Goal: Task Accomplishment & Management: Use online tool/utility

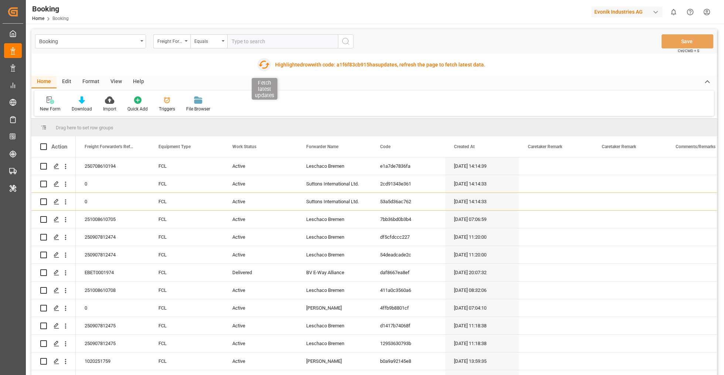
click at [266, 61] on icon "button" at bounding box center [264, 65] width 12 height 12
